Goal: Task Accomplishment & Management: Use online tool/utility

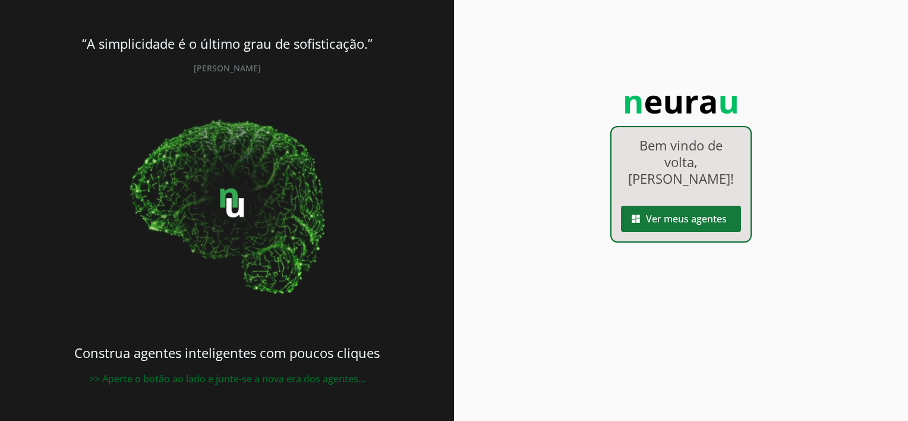
click at [692, 204] on span at bounding box center [681, 218] width 120 height 29
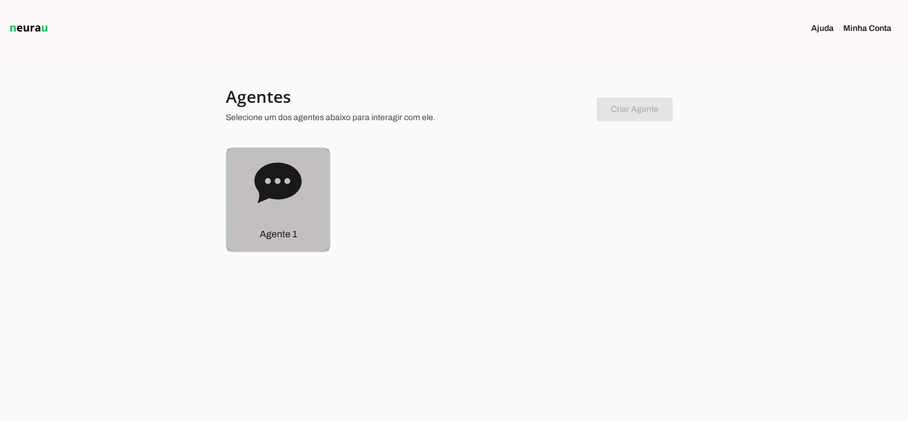
click at [274, 219] on div "Agente 1" at bounding box center [278, 234] width 102 height 34
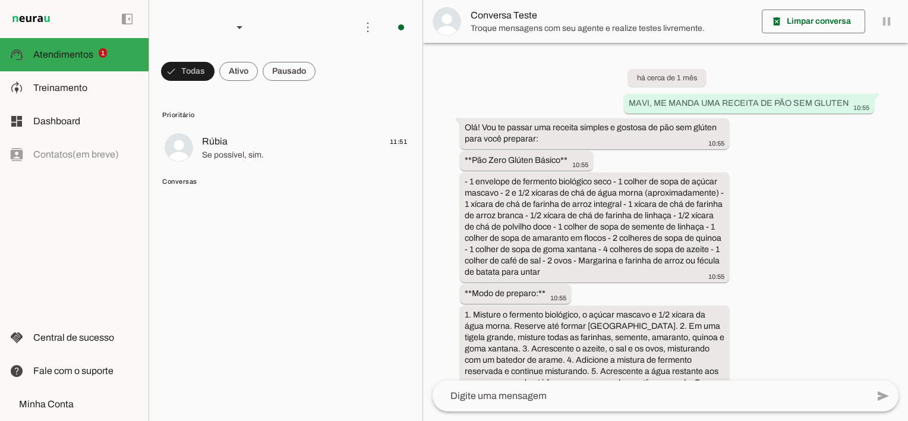
scroll to position [3217, 0]
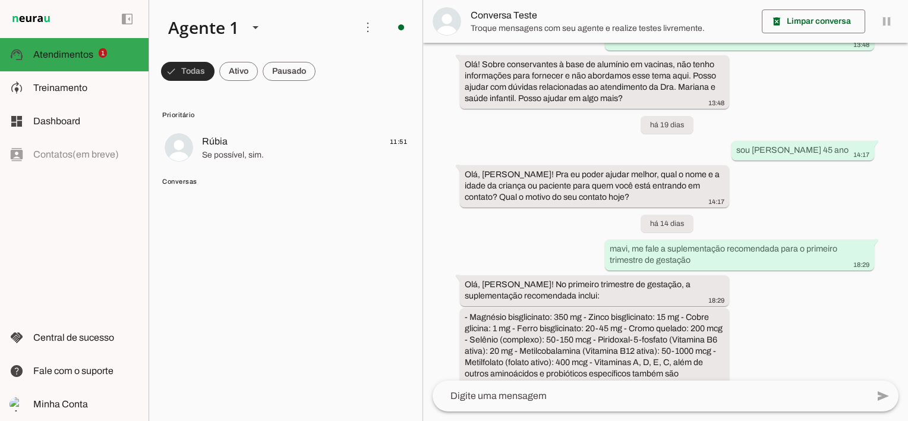
click at [189, 68] on span at bounding box center [187, 71] width 53 height 29
